Goal: Task Accomplishment & Management: Use online tool/utility

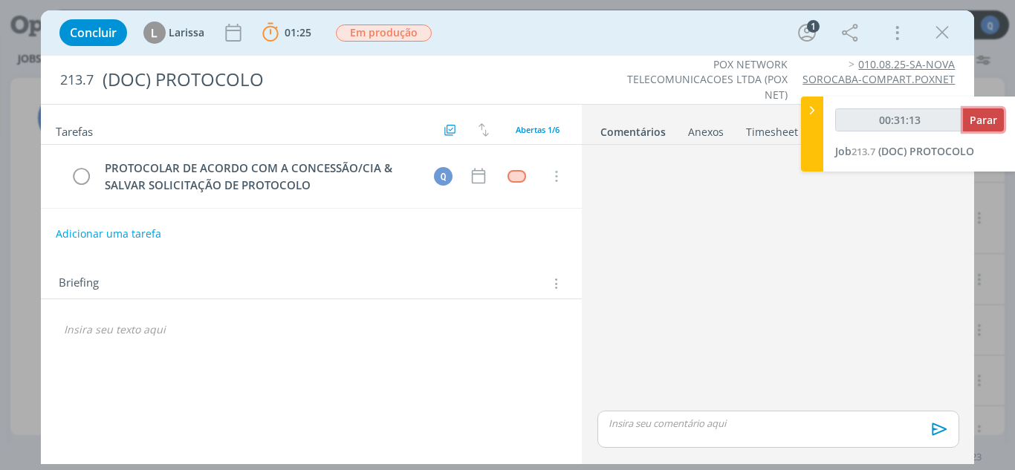
click at [978, 115] on span "Parar" at bounding box center [983, 120] width 27 height 14
click at [522, 169] on td "dialog" at bounding box center [516, 176] width 27 height 22
click at [522, 174] on div "dialog" at bounding box center [516, 176] width 19 height 13
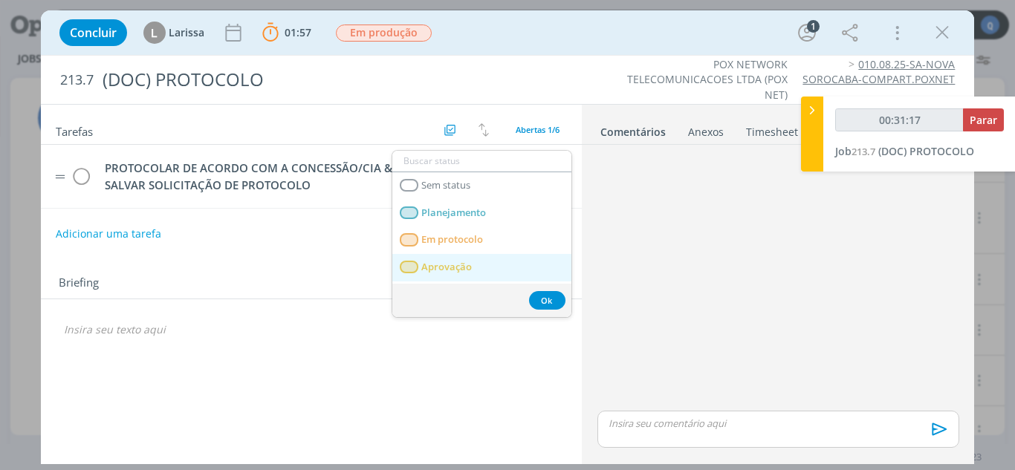
type input "00:32:00"
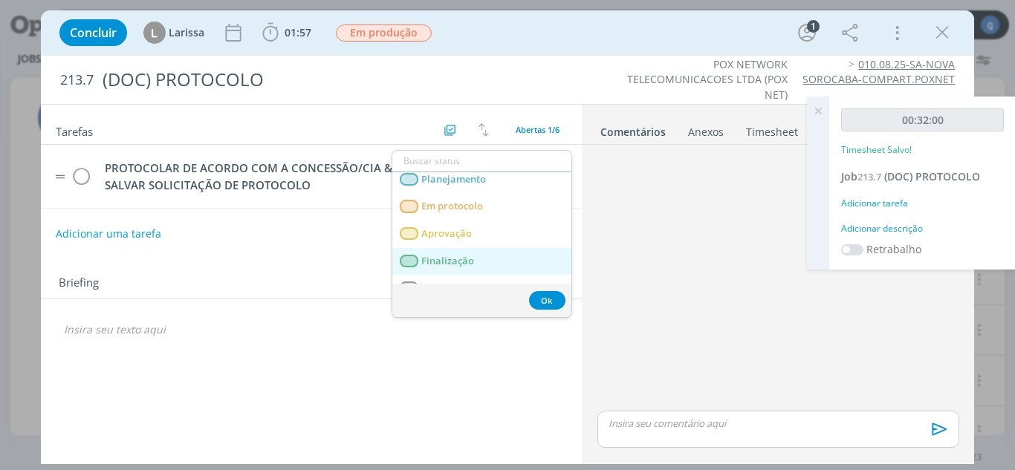
scroll to position [52, 0]
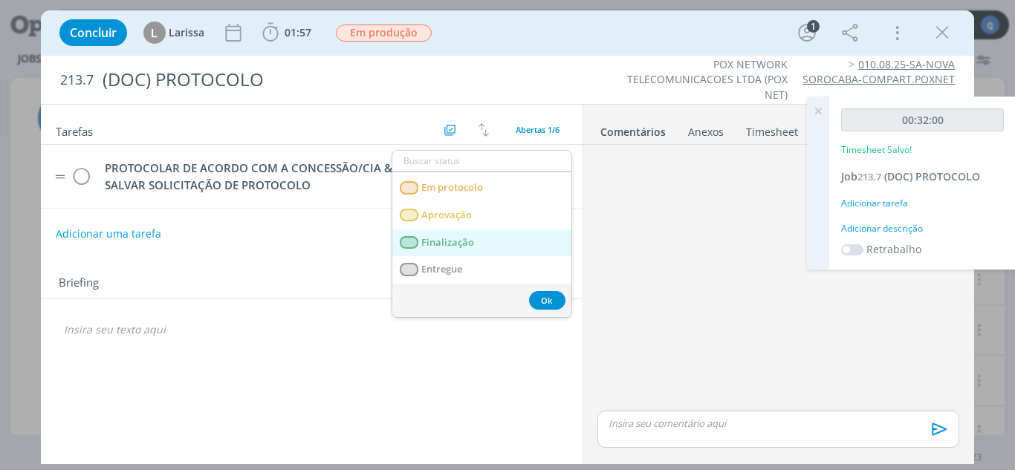
click at [484, 240] on link "Finalização" at bounding box center [481, 243] width 179 height 27
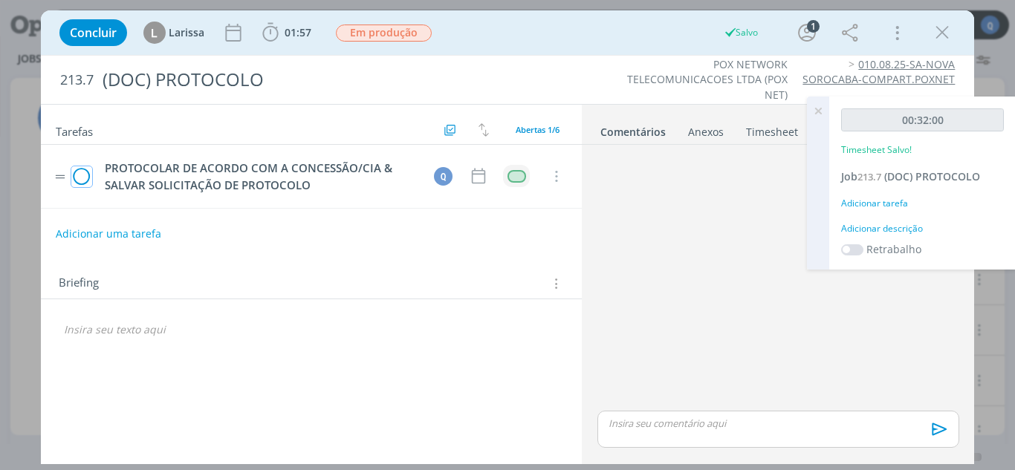
click at [87, 177] on icon "dialog" at bounding box center [81, 177] width 21 height 22
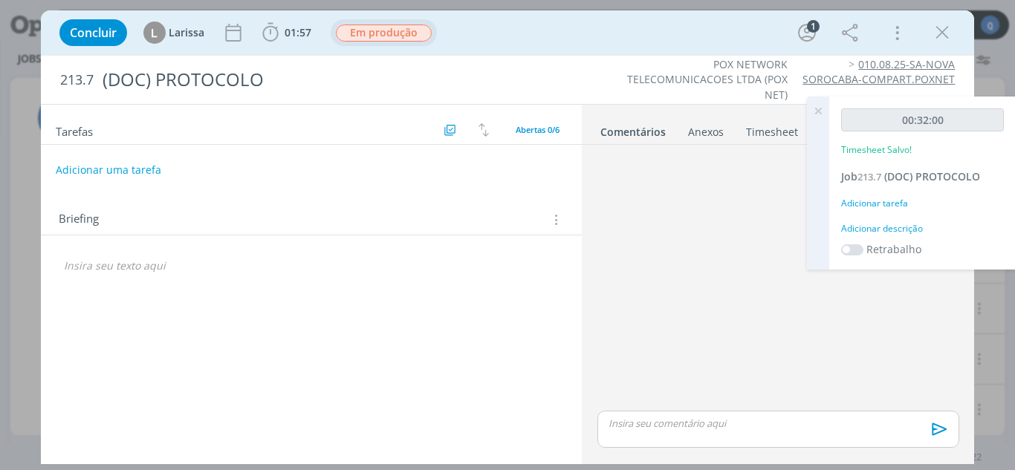
click at [396, 35] on span "Em produção" at bounding box center [384, 33] width 96 height 17
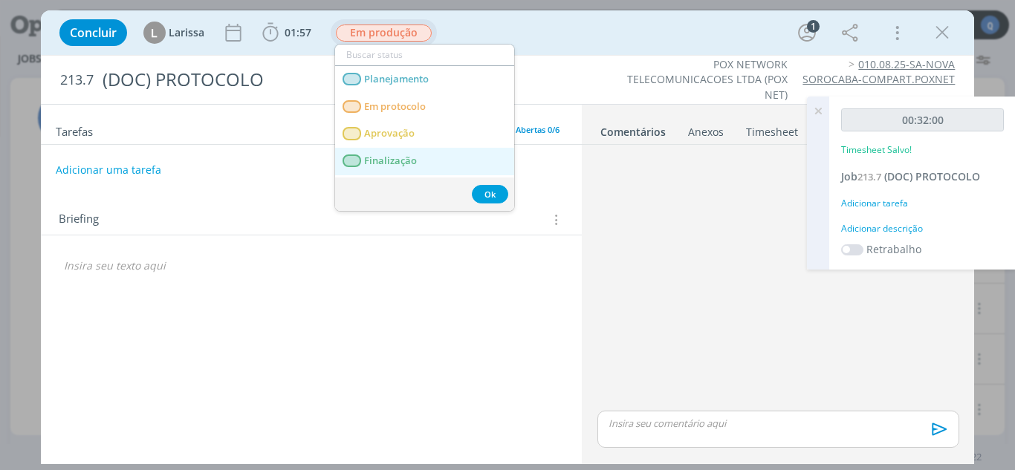
click at [380, 163] on span "Finalização" at bounding box center [390, 161] width 53 height 12
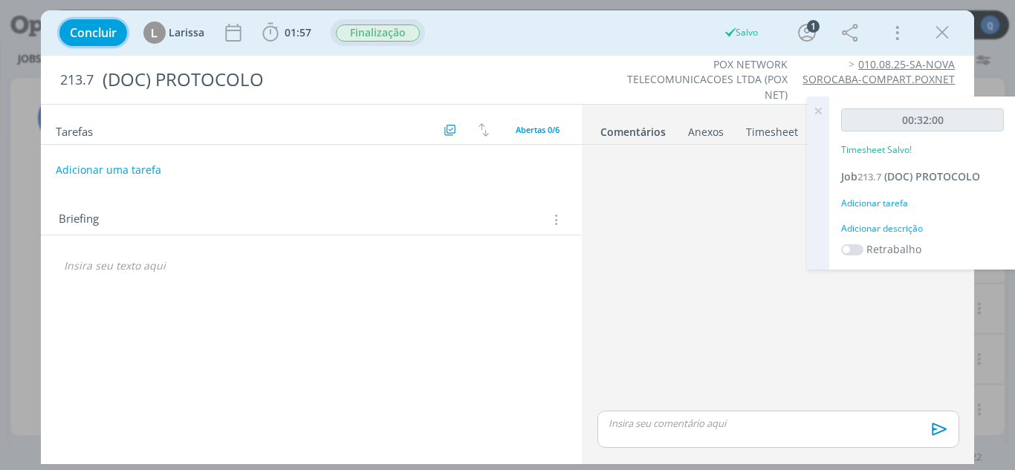
click at [79, 30] on span "Concluir" at bounding box center [93, 33] width 47 height 12
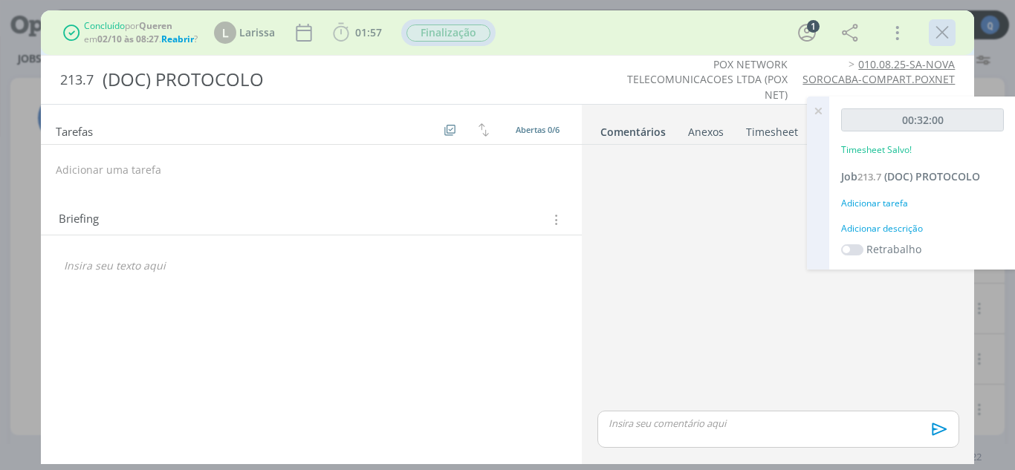
click at [942, 34] on icon "dialog" at bounding box center [942, 33] width 22 height 22
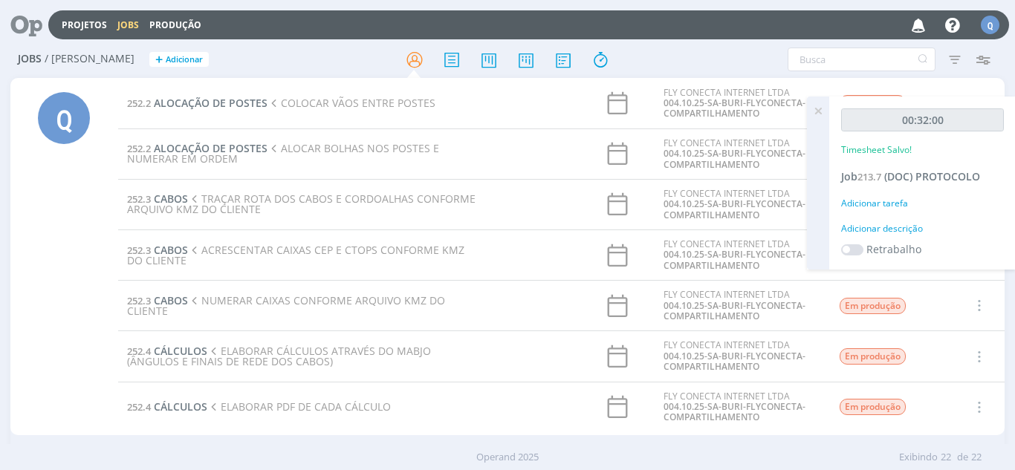
scroll to position [407, 0]
click at [171, 200] on span "CABOS" at bounding box center [171, 199] width 34 height 14
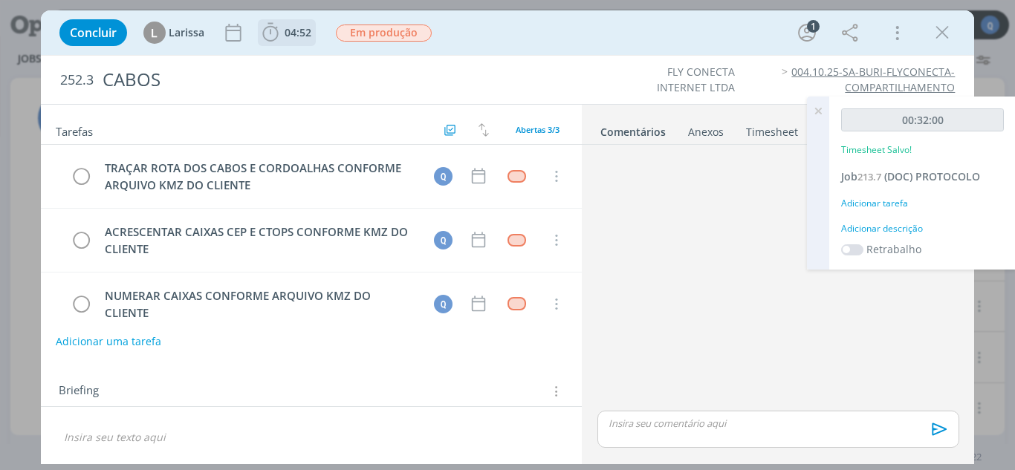
click at [307, 27] on span "04:52" at bounding box center [298, 32] width 27 height 14
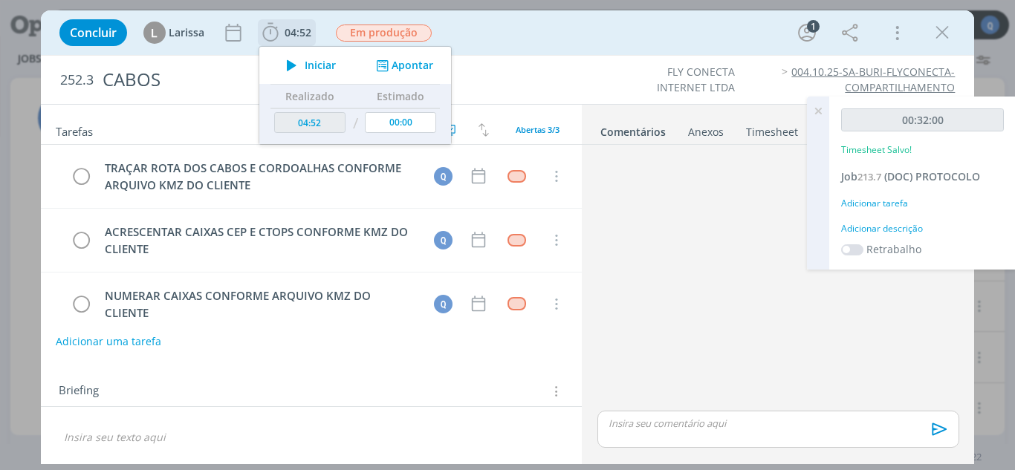
click at [299, 59] on icon "dialog" at bounding box center [292, 65] width 26 height 19
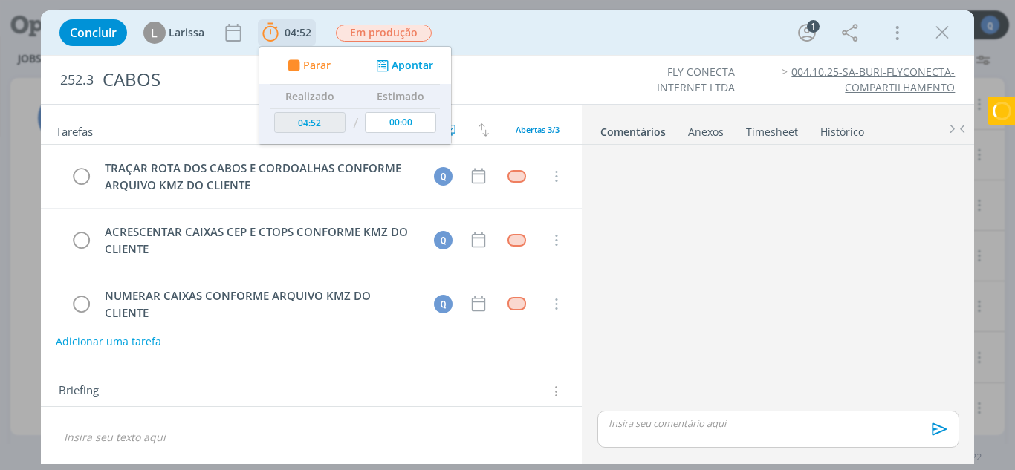
click at [411, 71] on button "Apontar" at bounding box center [403, 66] width 62 height 16
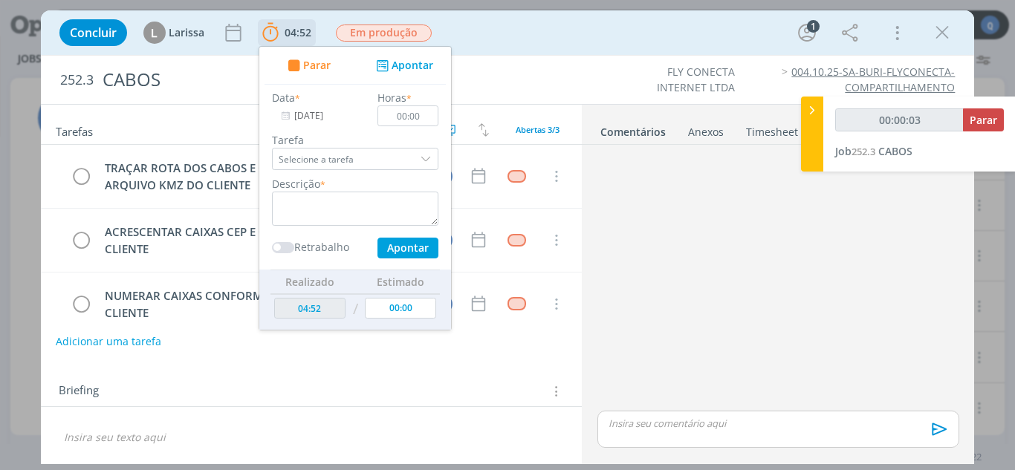
click at [427, 163] on div "dialog" at bounding box center [427, 159] width 22 height 22
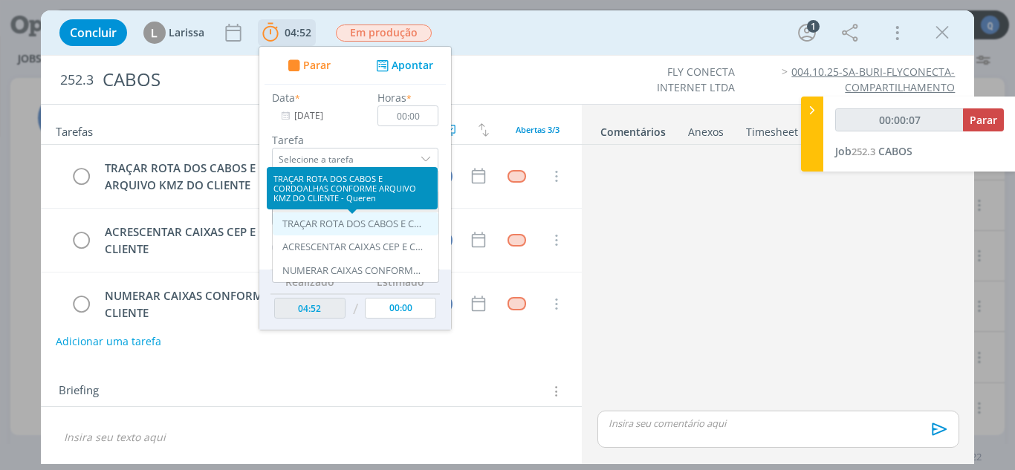
type input "00:00:08"
click at [320, 222] on div "TRAÇAR ROTA DOS CABOS E CORDOALHAS CONFORME ARQUIVO KMZ DO CLIENTE - Queren" at bounding box center [352, 224] width 141 height 12
type input "TRAÇAR ROTA DOS CABOS E CORDOALHAS CONFORME ARQUIVO KMZ DO CLIENTE"
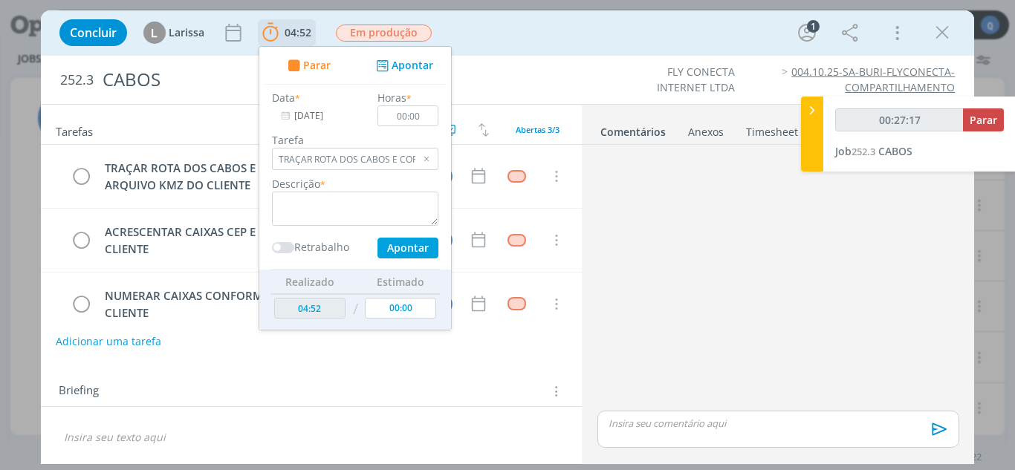
type input "00:28:17"
